Goal: Task Accomplishment & Management: Manage account settings

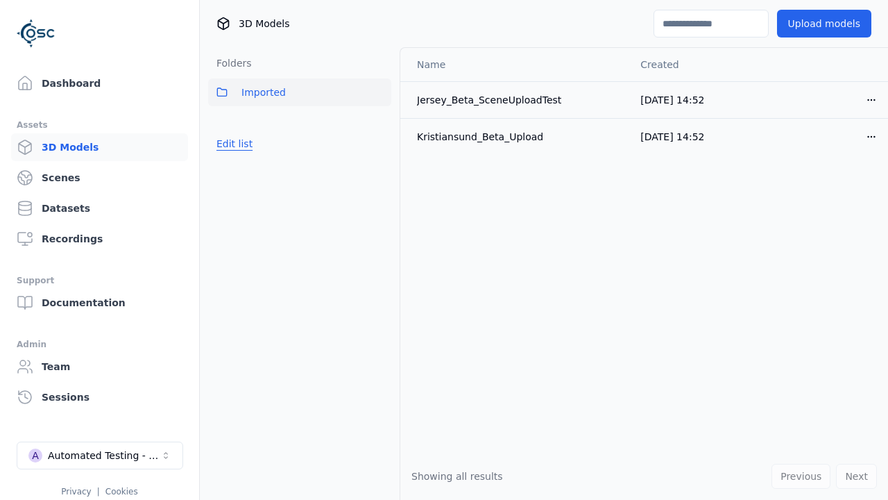
click at [232, 144] on button "Edit list" at bounding box center [234, 143] width 53 height 25
click at [244, 144] on link "Create folder" at bounding box center [249, 144] width 64 height 14
click at [244, 206] on button "Done editing" at bounding box center [247, 193] width 79 height 25
click at [232, 181] on button "Done editing" at bounding box center [247, 193] width 79 height 25
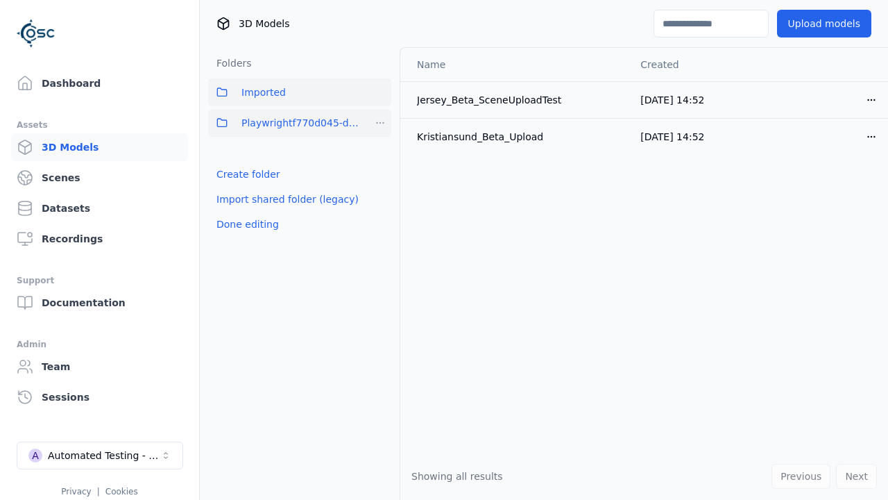
click at [380, 123] on html "Support Dashboard Assets 3D Models Scenes Datasets Recordings Support Documenta…" at bounding box center [444, 250] width 888 height 500
click at [380, 196] on div "Rename" at bounding box center [385, 196] width 93 height 22
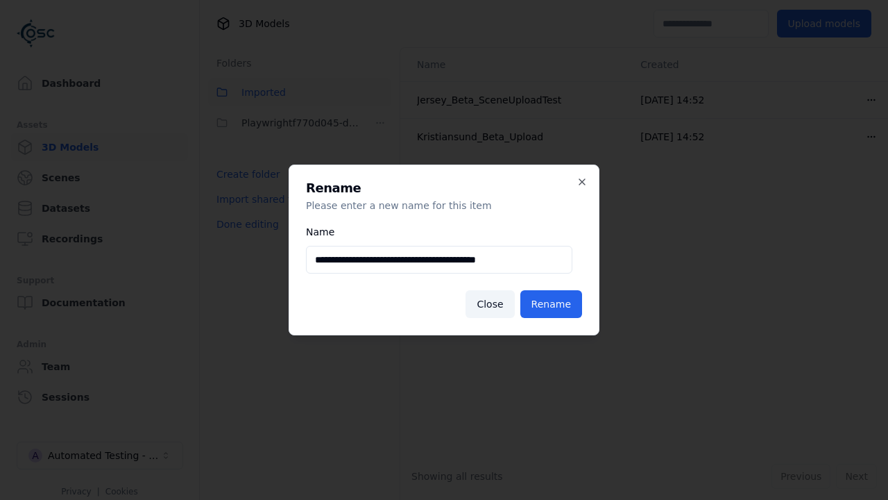
click at [439, 260] on input "**********" at bounding box center [439, 260] width 266 height 28
type input "**********"
click at [554, 304] on button "Rename" at bounding box center [551, 304] width 62 height 28
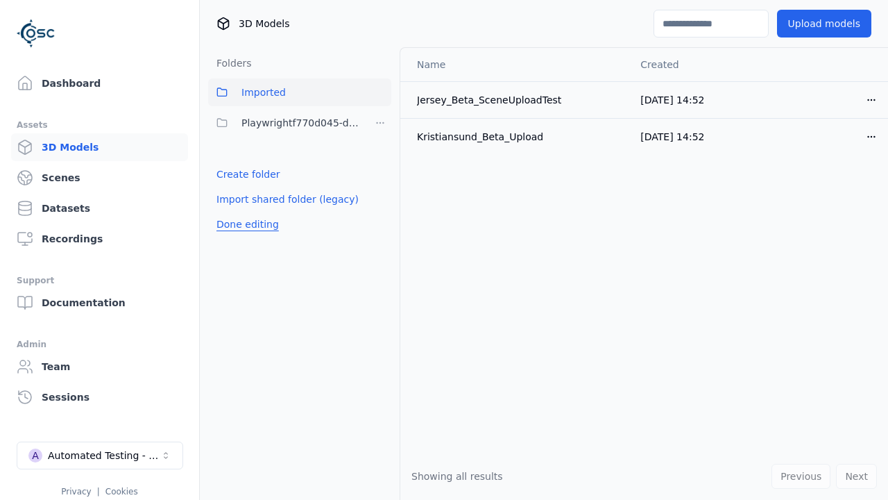
click at [244, 224] on button "Done editing" at bounding box center [247, 224] width 79 height 25
click at [232, 212] on button "Done editing" at bounding box center [247, 224] width 79 height 25
click at [380, 123] on html "Support Dashboard Assets 3D Models Scenes Datasets Recordings Support Documenta…" at bounding box center [444, 250] width 888 height 500
click at [380, 218] on div "Delete" at bounding box center [385, 218] width 93 height 22
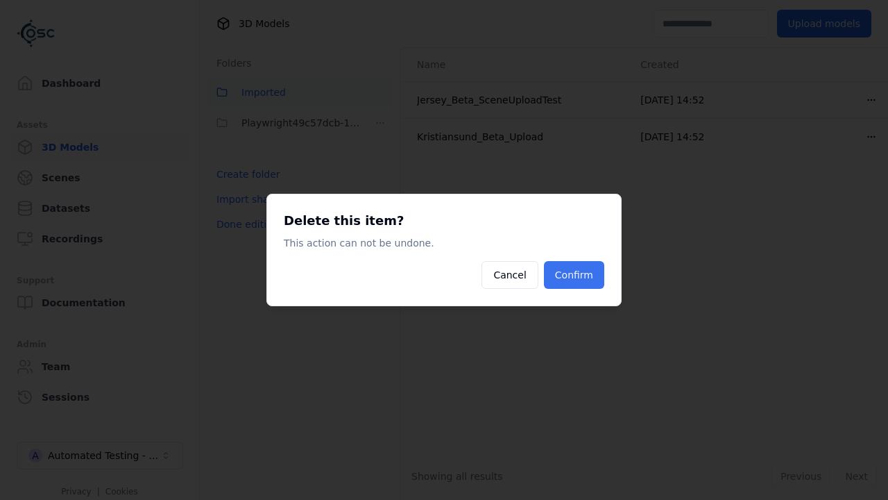
click at [576, 275] on button "Confirm" at bounding box center [574, 275] width 60 height 28
click at [244, 224] on button "Done editing" at bounding box center [247, 224] width 79 height 25
